Goal: Transaction & Acquisition: Purchase product/service

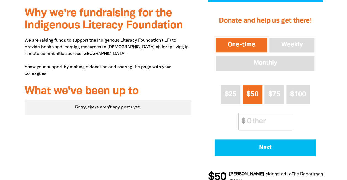
scroll to position [226, 0]
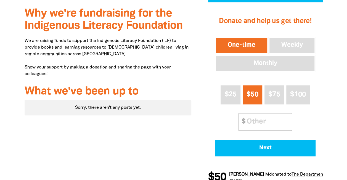
click at [141, 81] on div "Why we're fundraising for the Indigenous Literacy Foundation We are raising fun…" at bounding box center [108, 97] width 184 height 190
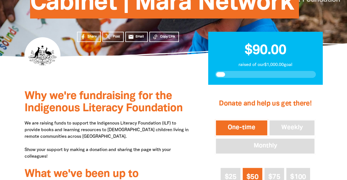
scroll to position [143, 0]
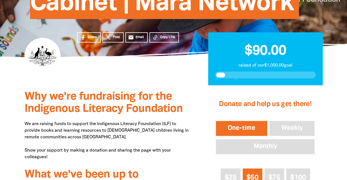
click at [237, 53] on h2 "$90.00" at bounding box center [265, 48] width 101 height 19
click at [219, 76] on span at bounding box center [220, 75] width 9 height 5
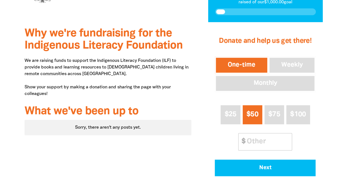
scroll to position [207, 0]
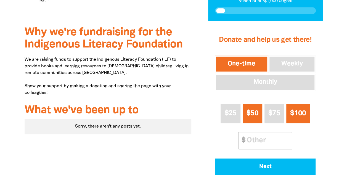
click at [307, 119] on button "$100" at bounding box center [298, 113] width 24 height 19
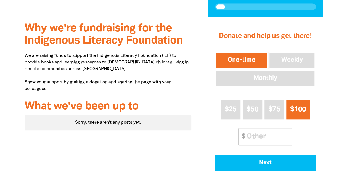
click at [240, 59] on button "One-time" at bounding box center [242, 60] width 54 height 17
click at [302, 117] on button "$100" at bounding box center [298, 109] width 24 height 19
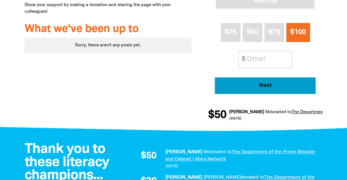
click at [285, 85] on span "Next" at bounding box center [266, 86] width 86 height 6
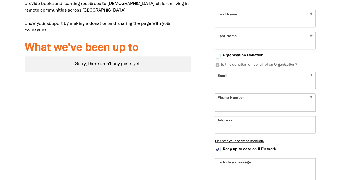
scroll to position [224, 0]
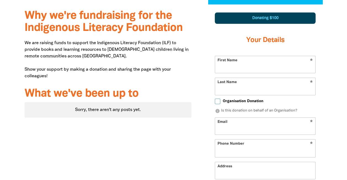
select select "AU"
click at [264, 70] on input "First Name" at bounding box center [265, 64] width 100 height 17
type input "[PERSON_NAME]"
click at [253, 87] on input "Last Name" at bounding box center [265, 86] width 100 height 17
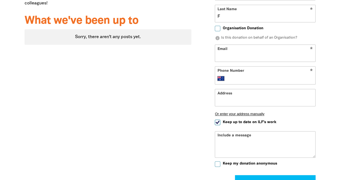
scroll to position [297, 0]
type input "F"
click at [218, 28] on input "Organisation Donation" at bounding box center [218, 29] width 6 height 6
checkbox input "true"
select select "AU"
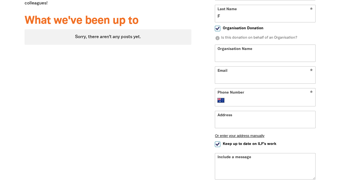
click at [243, 53] on input "Organisation Name" at bounding box center [265, 53] width 100 height 17
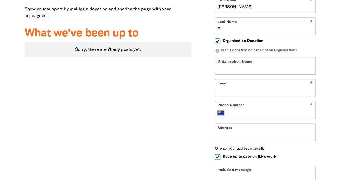
scroll to position [283, 0]
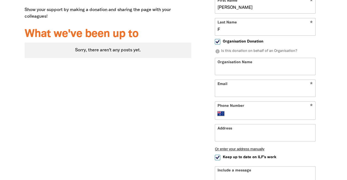
click at [216, 41] on input "Organisation Donation" at bounding box center [218, 42] width 6 height 6
checkbox input "false"
select select "AU"
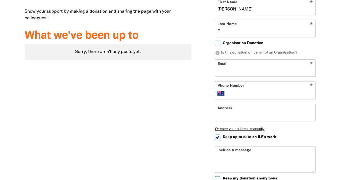
scroll to position [282, 0]
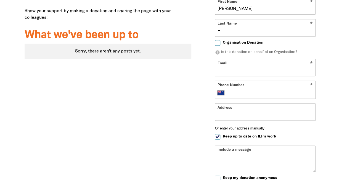
click at [232, 66] on input "Email" at bounding box center [265, 67] width 100 height 17
type input "[PERSON_NAME][EMAIL_ADDRESS][PERSON_NAME][DOMAIN_NAME]"
click at [190, 111] on div "Why we're fundraising for the Indigenous Literacy Foundation We are raising fun…" at bounding box center [108, 94] width 184 height 296
click at [241, 94] on input "Phone Number" at bounding box center [271, 93] width 85 height 7
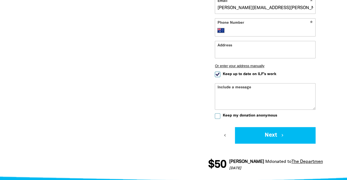
scroll to position [345, 0]
click at [216, 73] on input "Keep up to date on ILF's work" at bounding box center [218, 75] width 6 height 6
checkbox input "false"
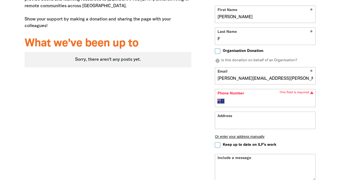
scroll to position [275, 0]
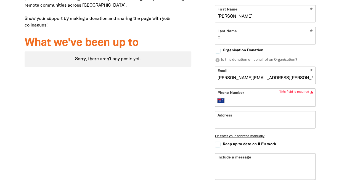
click at [231, 100] on input "Phone Number" at bounding box center [271, 100] width 85 height 7
paste input "62715111"
type input "62715111"
click at [175, 113] on div "Why we're fundraising for the Indigenous Literacy Foundation We are raising fun…" at bounding box center [108, 102] width 184 height 296
click at [188, 106] on div "Why we're fundraising for the Indigenous Literacy Foundation We are raising fun…" at bounding box center [108, 102] width 184 height 296
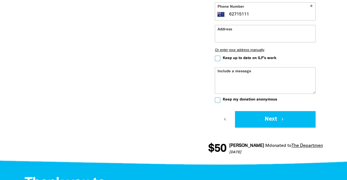
scroll to position [361, 0]
click at [188, 106] on div "Why we're fundraising for the Indigenous Literacy Foundation We are raising fun…" at bounding box center [108, 15] width 184 height 296
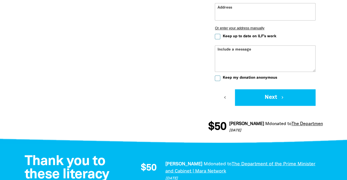
scroll to position [383, 0]
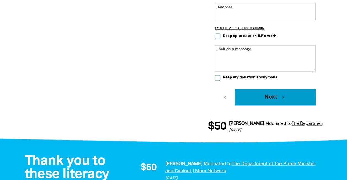
click at [284, 99] on icon "chevron_right" at bounding box center [283, 97] width 5 height 5
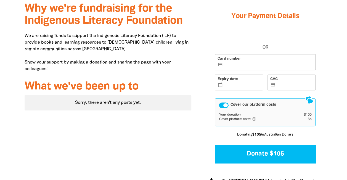
scroll to position [231, 0]
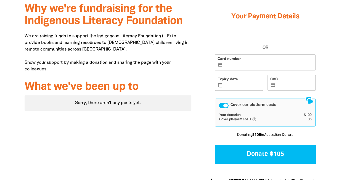
click at [246, 70] on div "Card number credit_card Expiry date calendar_today CVC credit_card" at bounding box center [265, 74] width 105 height 41
click at [246, 59] on label "Card number credit_card" at bounding box center [265, 62] width 101 height 16
click at [246, 63] on input "Card number credit_card" at bounding box center [268, 63] width 89 height 0
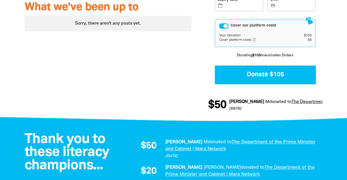
scroll to position [311, 0]
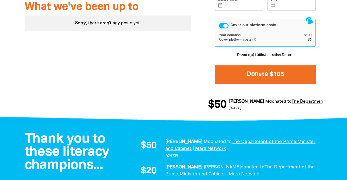
click at [257, 70] on button "Donate $105" at bounding box center [265, 74] width 101 height 19
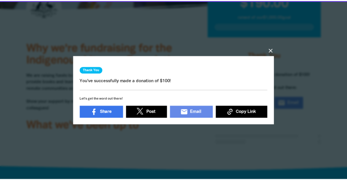
scroll to position [185, 0]
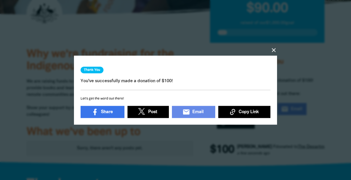
click at [207, 112] on link "email Email" at bounding box center [193, 112] width 43 height 12
click at [273, 48] on icon "close" at bounding box center [274, 50] width 7 height 7
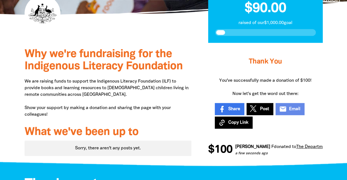
click at [201, 72] on div "1 2 3 Thank You You've successfully made a donation of $100! Now let's get the …" at bounding box center [265, 103] width 131 height 121
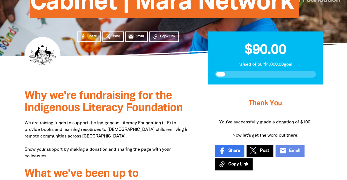
scroll to position [143, 0]
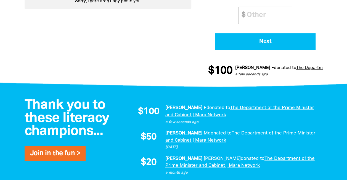
scroll to position [335, 0]
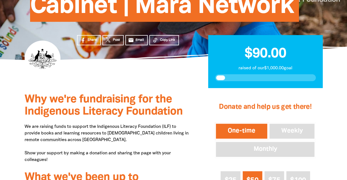
scroll to position [141, 0]
